Goal: Task Accomplishment & Management: Complete application form

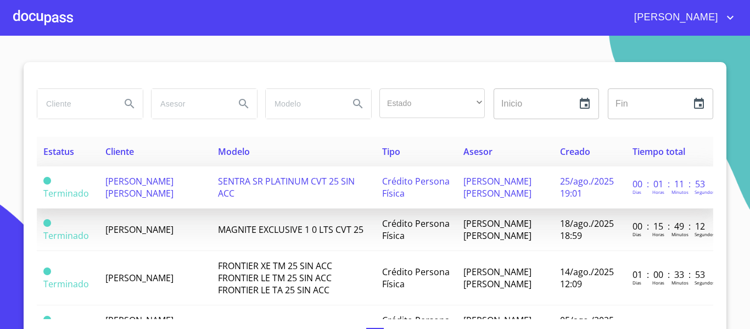
click at [131, 188] on span "[PERSON_NAME] [PERSON_NAME]" at bounding box center [139, 187] width 68 height 24
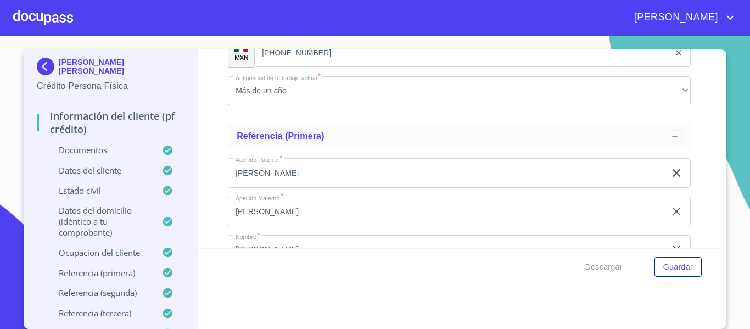
scroll to position [5506, 0]
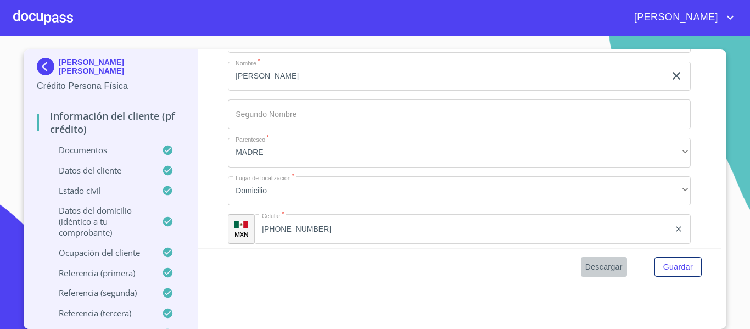
click at [603, 265] on span "Descargar" at bounding box center [604, 267] width 37 height 14
